Goal: Task Accomplishment & Management: Use online tool/utility

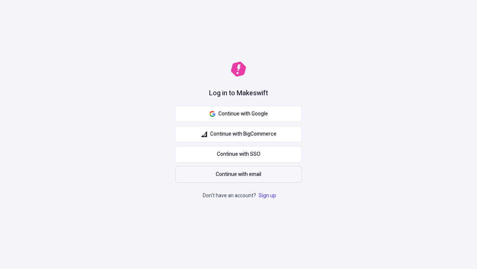
click at [239, 174] on span "Continue with email" at bounding box center [239, 174] width 46 height 8
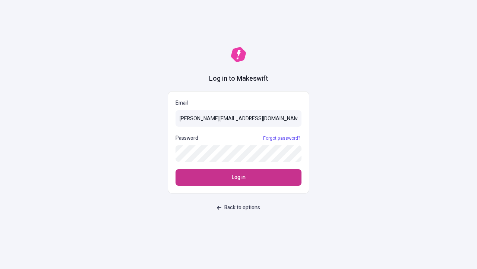
click at [239, 177] on span "Log in" at bounding box center [239, 177] width 14 height 8
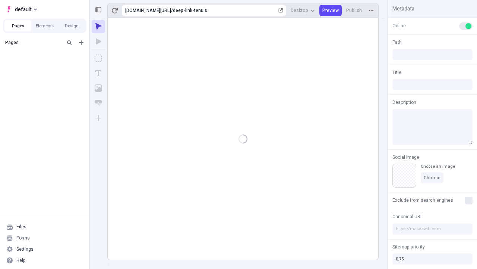
type input "/deep-link-tenuis"
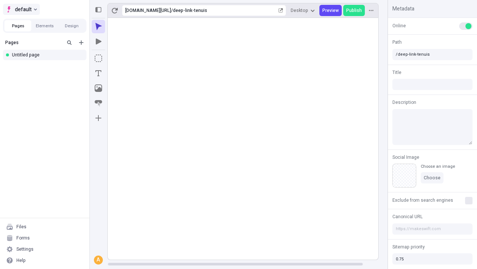
click at [21, 9] on span "default" at bounding box center [23, 9] width 17 height 9
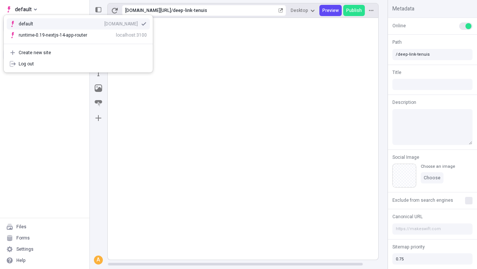
click at [78, 53] on div "Create new site" at bounding box center [83, 53] width 128 height 6
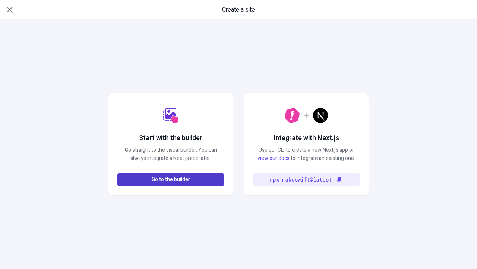
click at [171, 179] on span "Go to the builder" at bounding box center [171, 179] width 38 height 8
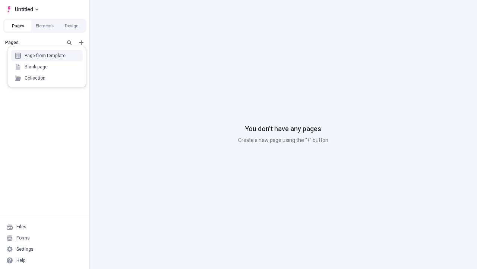
click at [47, 67] on div "Blank page" at bounding box center [47, 66] width 72 height 11
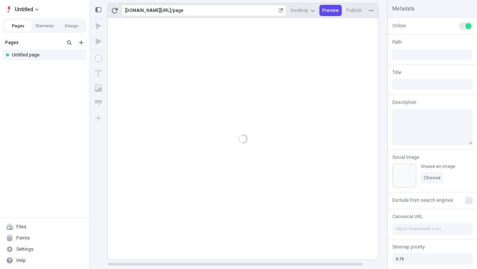
type input "/page"
click at [98, 58] on icon "Box" at bounding box center [98, 57] width 7 height 7
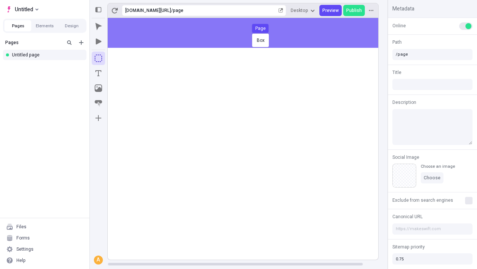
click at [251, 33] on div "Box Page" at bounding box center [238, 134] width 477 height 269
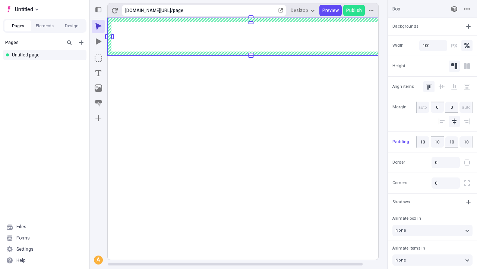
click at [98, 88] on icon "Image" at bounding box center [98, 87] width 7 height 7
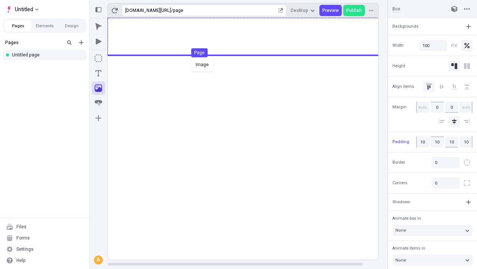
click at [251, 37] on div "Image Page" at bounding box center [238, 134] width 477 height 269
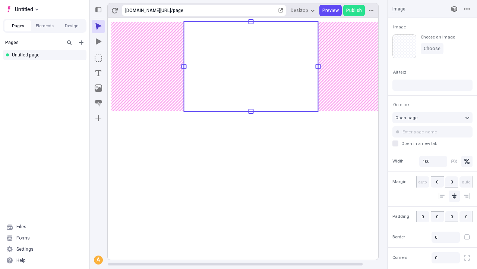
click at [98, 73] on icon "Text" at bounding box center [98, 73] width 6 height 6
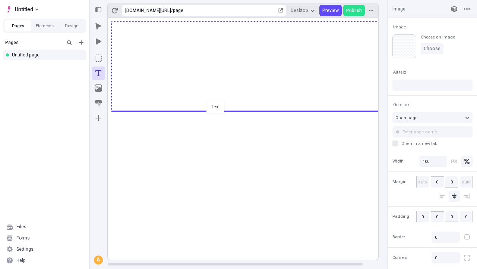
click at [251, 110] on div "Text" at bounding box center [238, 134] width 477 height 269
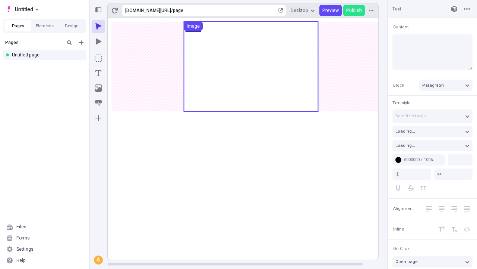
type input "18"
type input "1.5"
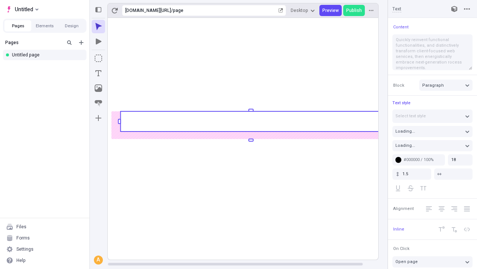
click at [251, 121] on rect at bounding box center [250, 121] width 261 height 20
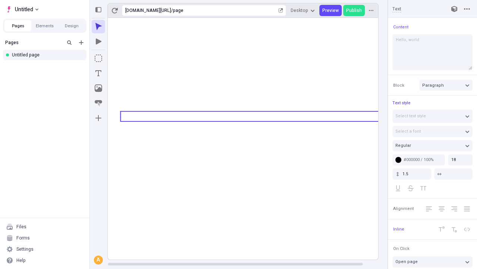
type textarea "Hello, world!"
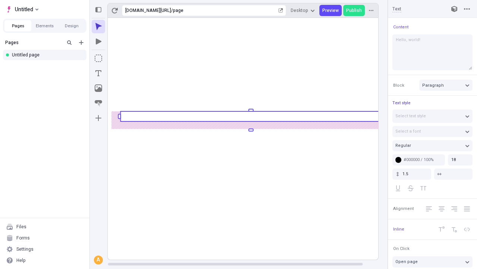
click at [98, 88] on icon "Image" at bounding box center [98, 87] width 7 height 7
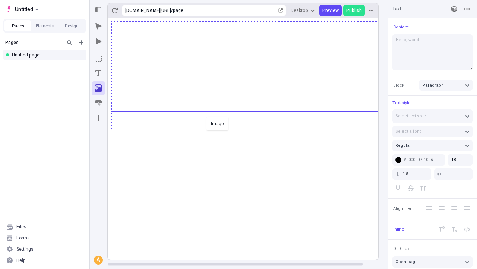
click at [251, 128] on div "Image" at bounding box center [238, 134] width 477 height 269
